Goal: Transaction & Acquisition: Purchase product/service

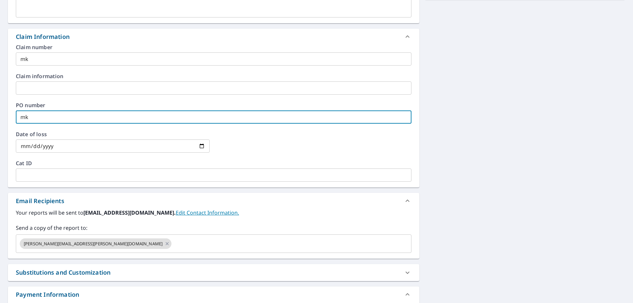
scroll to position [127, 0]
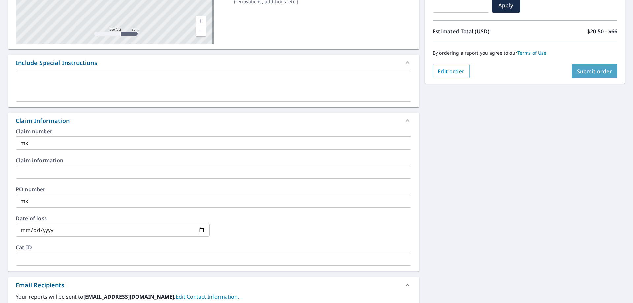
click at [583, 76] on button "Submit order" at bounding box center [595, 71] width 46 height 15
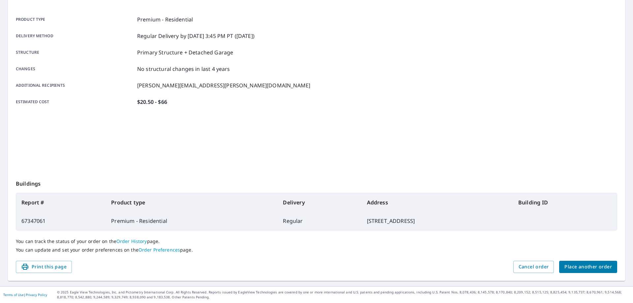
scroll to position [85, 0]
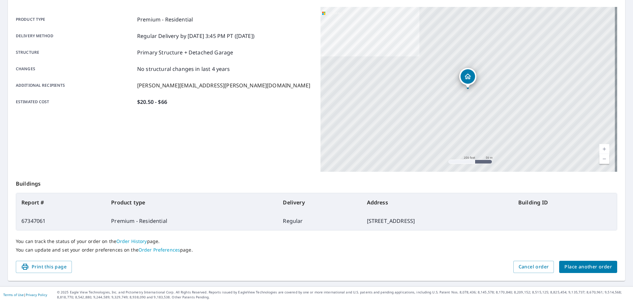
click at [580, 266] on span "Place another order" at bounding box center [587, 267] width 47 height 8
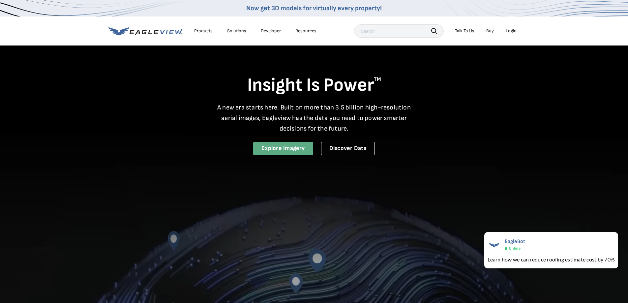
click at [270, 147] on link "Explore Imagery" at bounding box center [283, 149] width 60 height 14
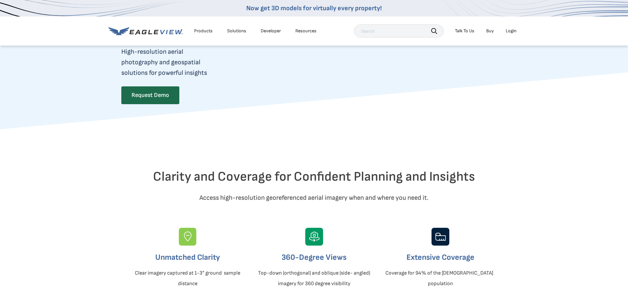
scroll to position [66, 0]
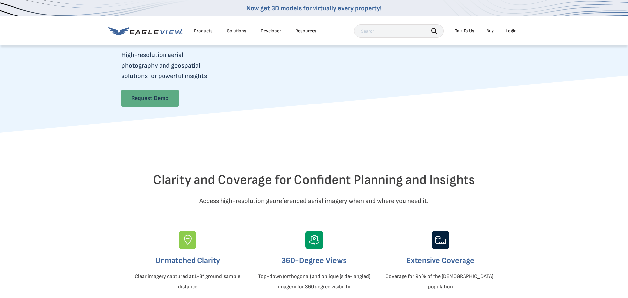
click at [144, 93] on link "Request Demo" at bounding box center [149, 98] width 57 height 17
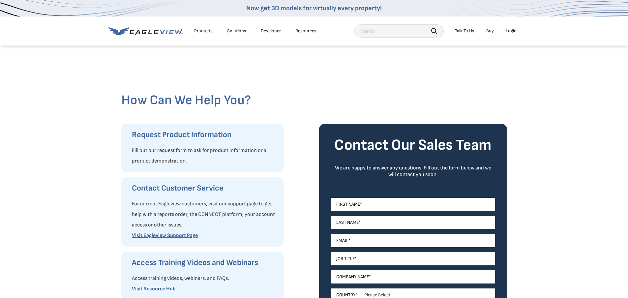
click at [146, 30] on icon at bounding box center [145, 31] width 74 height 8
